Goal: Navigation & Orientation: Find specific page/section

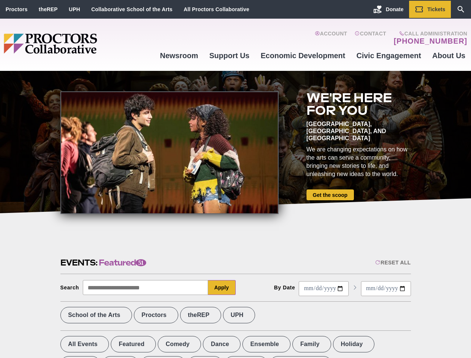
click at [235, 179] on div at bounding box center [169, 152] width 218 height 123
click at [392, 262] on div "Reset All" at bounding box center [392, 262] width 35 height 6
click at [222, 287] on button "Apply" at bounding box center [222, 287] width 28 height 15
